Goal: Task Accomplishment & Management: Manage account settings

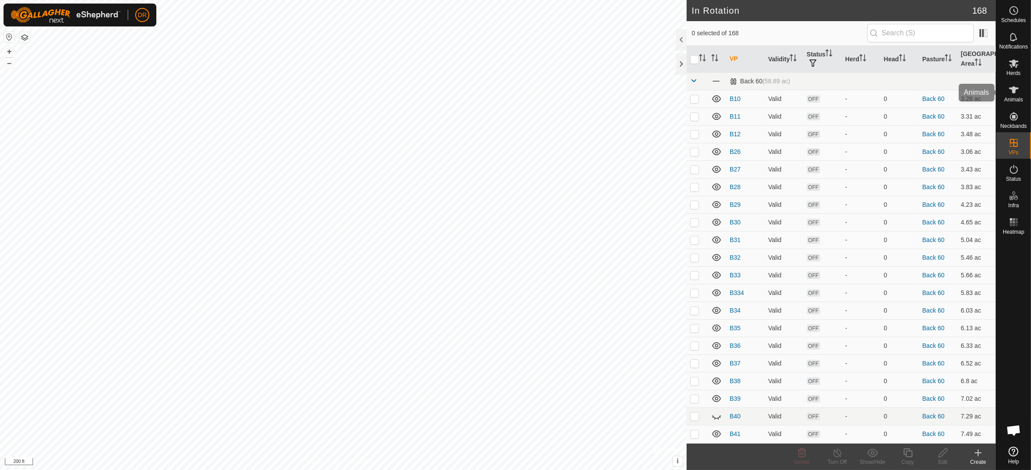
click at [1013, 95] on es-animals-svg-icon at bounding box center [1014, 90] width 16 height 14
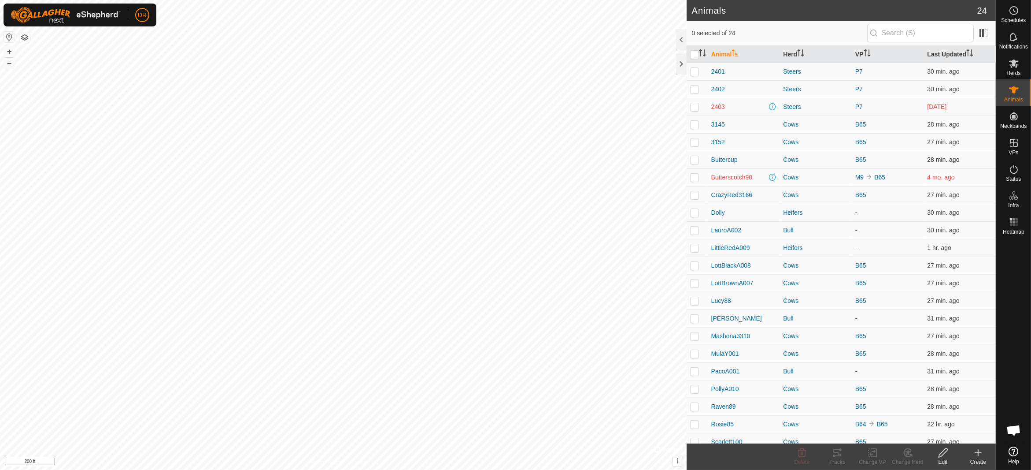
click at [693, 159] on p-checkbox at bounding box center [694, 159] width 9 height 7
checkbox input "true"
click at [695, 178] on p-checkbox at bounding box center [694, 177] width 9 height 7
checkbox input "true"
click at [904, 460] on div "Change Herd" at bounding box center [907, 462] width 35 height 8
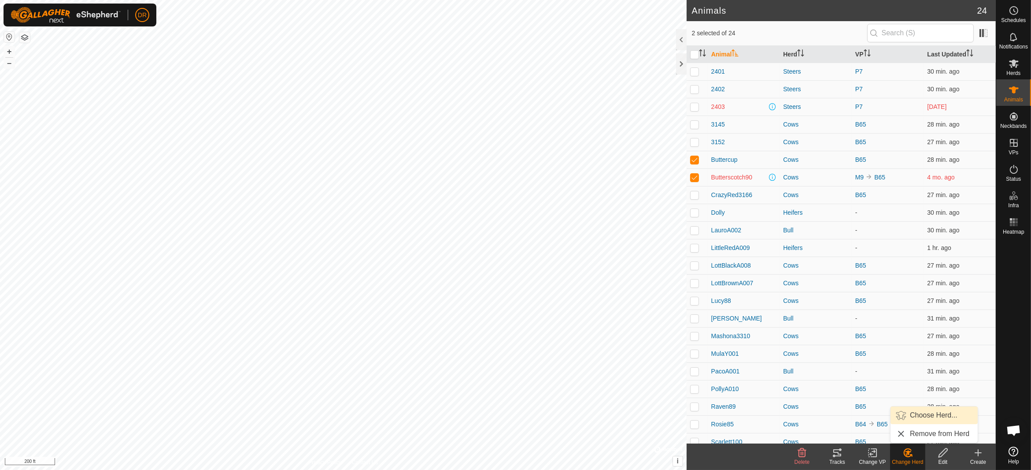
click at [930, 416] on link "Choose Herd..." at bounding box center [934, 415] width 87 height 18
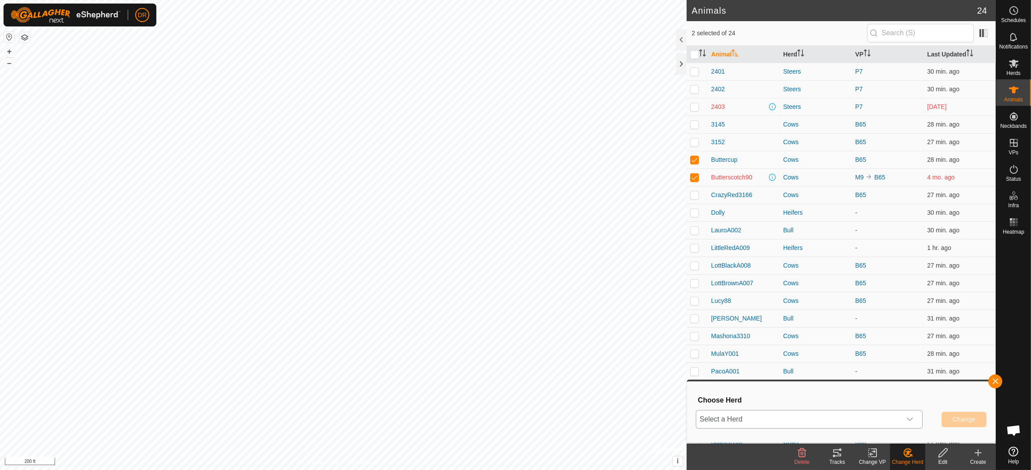
click at [780, 414] on span "Select a Herd" at bounding box center [799, 419] width 205 height 18
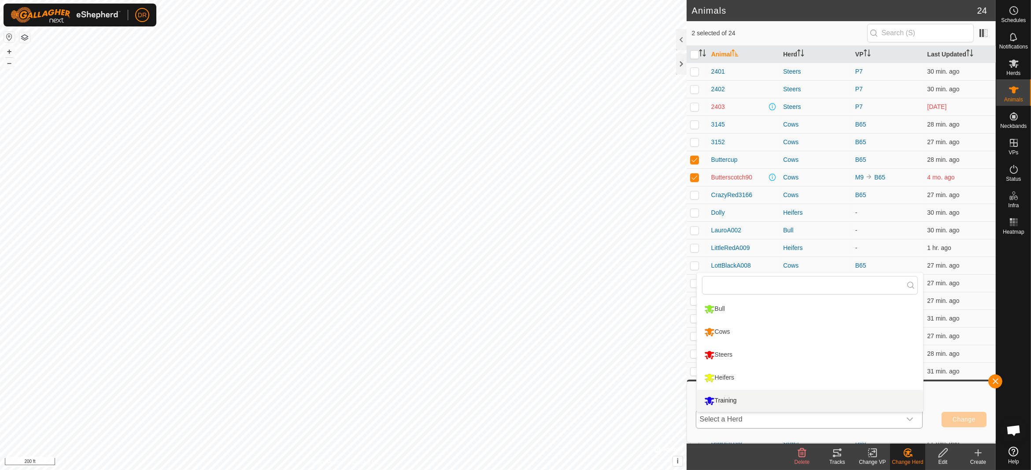
click at [736, 400] on li "Training" at bounding box center [810, 400] width 226 height 22
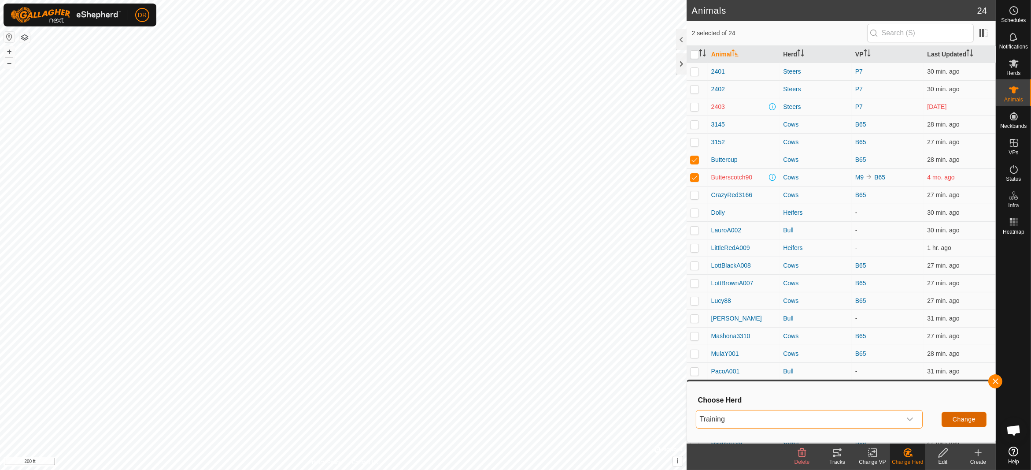
click at [967, 420] on span "Change" at bounding box center [964, 418] width 23 height 7
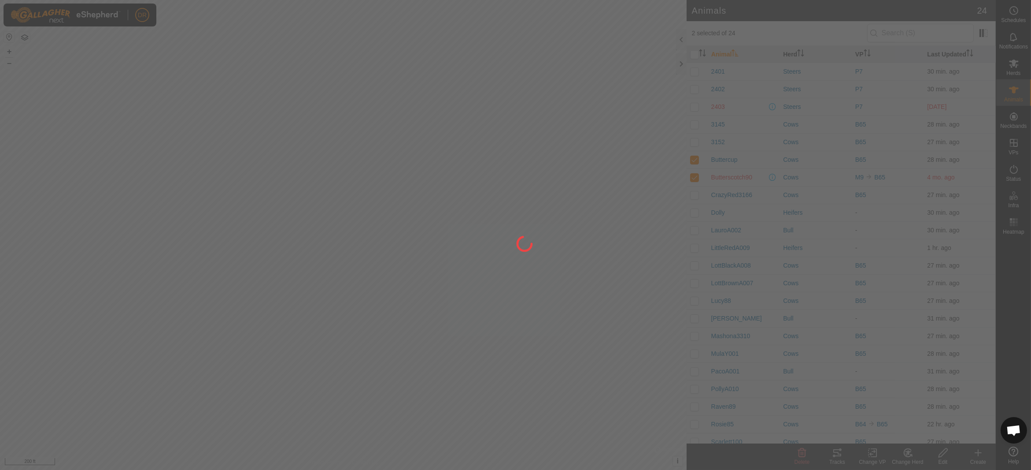
checkbox input "false"
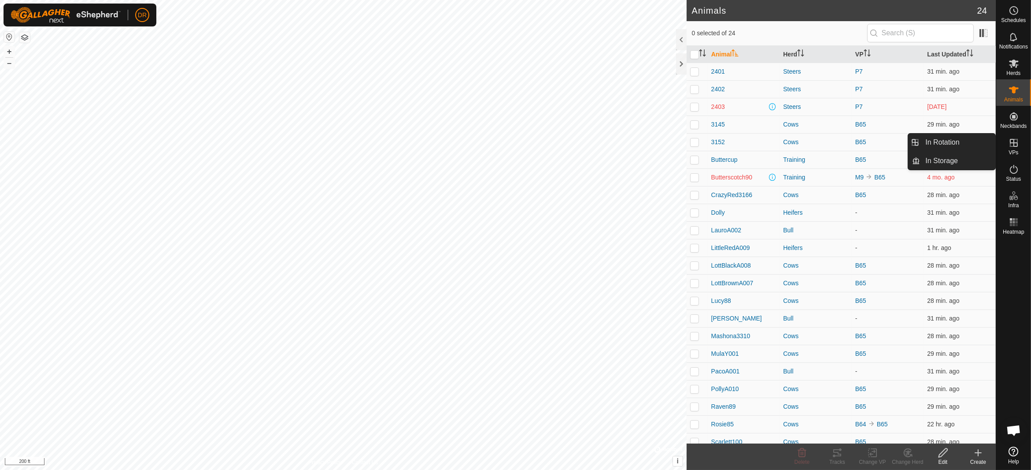
click at [1014, 146] on icon at bounding box center [1014, 143] width 8 height 8
click at [1012, 148] on es-virtualpaddocks-svg-icon at bounding box center [1014, 143] width 16 height 14
click at [1013, 70] on span "Herds" at bounding box center [1014, 72] width 14 height 5
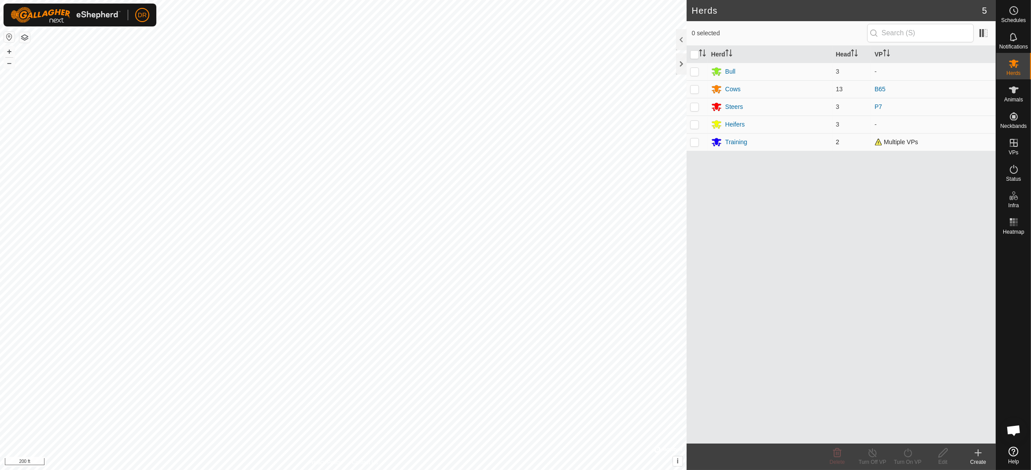
click at [697, 139] on p-checkbox at bounding box center [694, 141] width 9 height 7
checkbox input "true"
click at [875, 458] on div "Turn Off VP" at bounding box center [872, 462] width 35 height 8
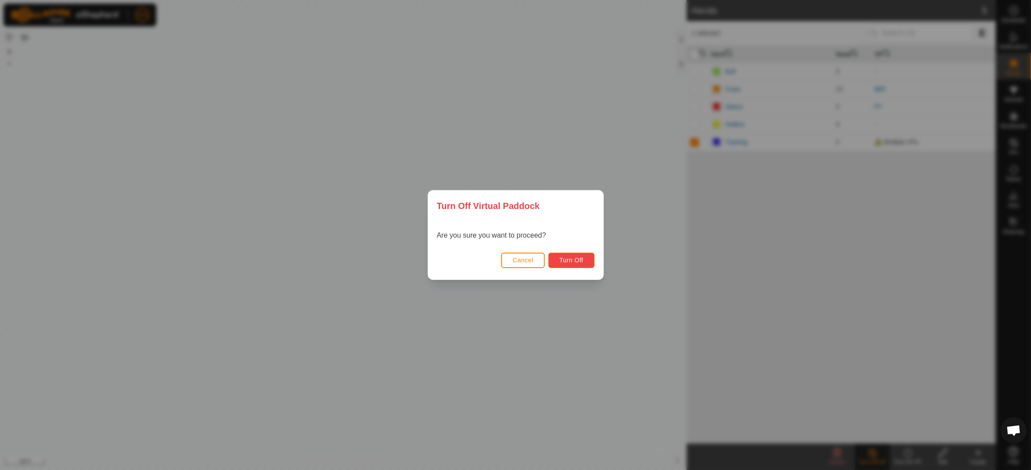
click at [566, 263] on span "Turn Off" at bounding box center [572, 259] width 24 height 7
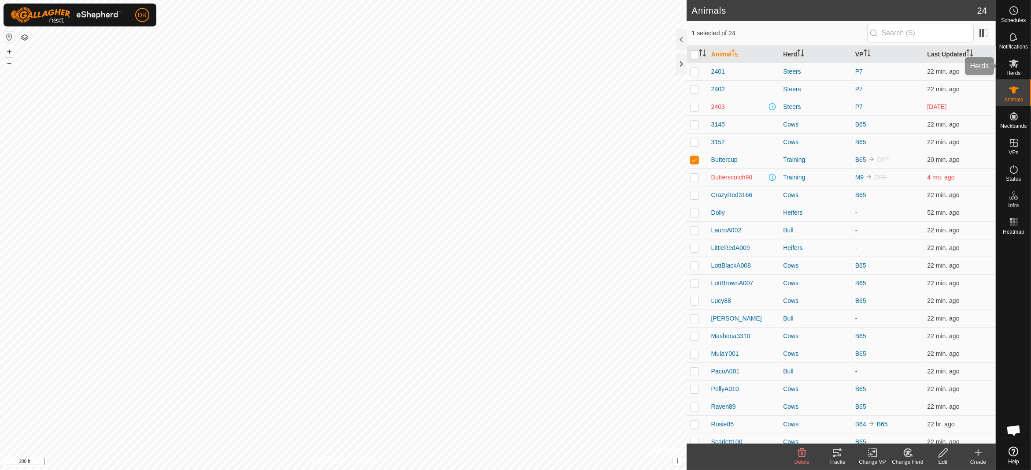
click at [1015, 70] on span "Herds" at bounding box center [1014, 72] width 14 height 5
